Goal: Transaction & Acquisition: Register for event/course

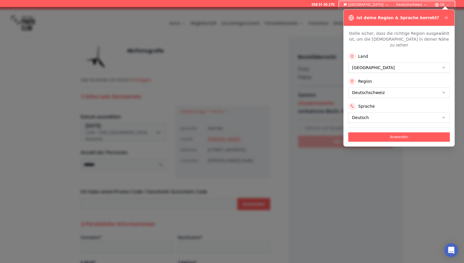
click at [285, 109] on div at bounding box center [232, 135] width 464 height 256
click at [385, 127] on div "Anwenden" at bounding box center [398, 134] width 101 height 14
click at [386, 132] on button "Anwenden" at bounding box center [398, 136] width 101 height 9
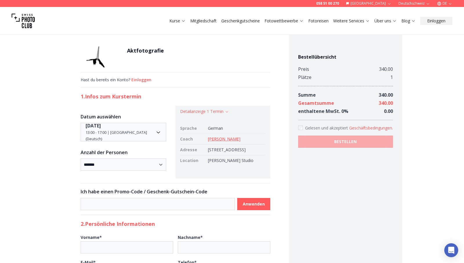
click at [222, 138] on link "[PERSON_NAME]" at bounding box center [224, 139] width 32 height 6
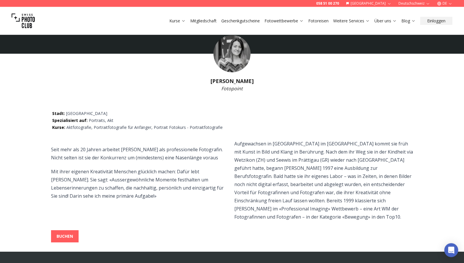
scroll to position [19, 0]
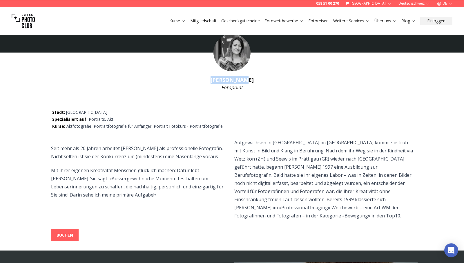
drag, startPoint x: 217, startPoint y: 78, endPoint x: 249, endPoint y: 80, distance: 32.2
click at [249, 80] on h1 "[PERSON_NAME]" at bounding box center [232, 80] width 464 height 8
copy h1 "[PERSON_NAME]"
